Goal: Information Seeking & Learning: Find specific fact

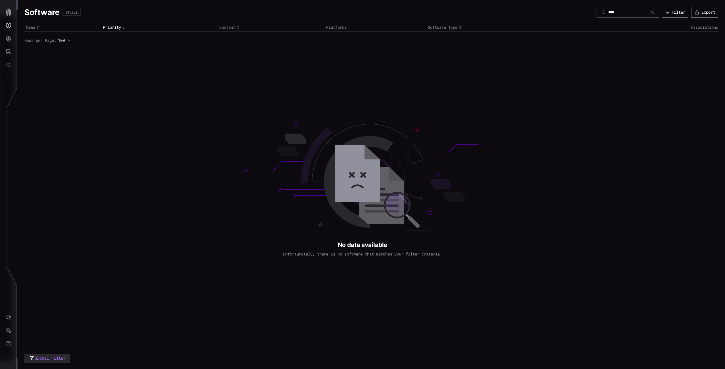
click at [12, 67] on button "Global Search" at bounding box center [8, 64] width 16 height 13
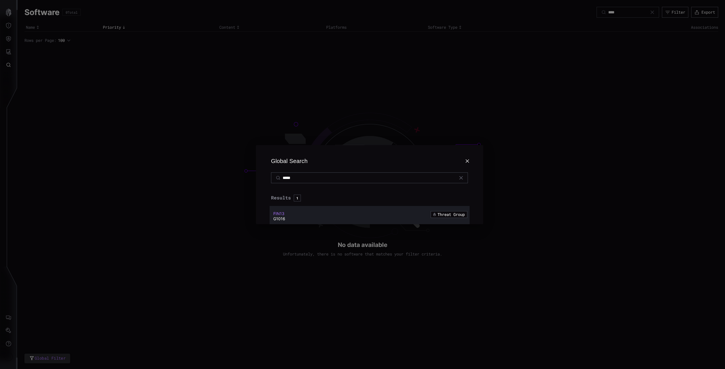
type input "*****"
click at [279, 213] on span "FIN13" at bounding box center [278, 213] width 11 height 5
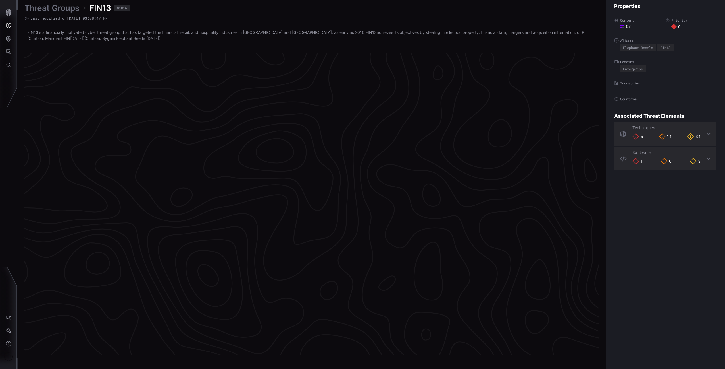
scroll to position [1130, 141]
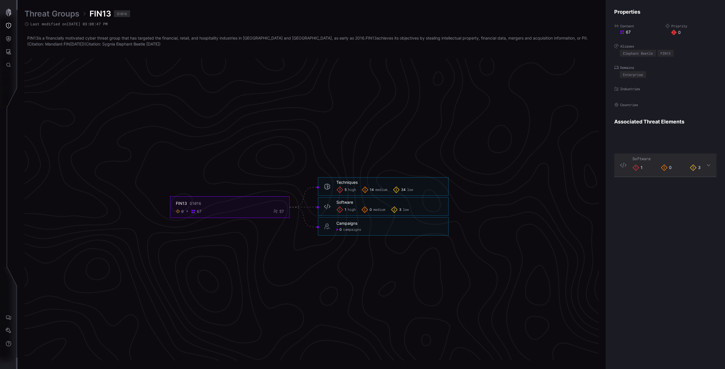
click at [123, 13] on div "G1016" at bounding box center [122, 13] width 10 height 3
copy div "G1016"
click at [373, 58] on div "Threat Groups FIN13 G1016 Last modified on [DATE] 03:08:47 PM FIN13 is a financ…" at bounding box center [311, 185] width 575 height 352
